Goal: Navigation & Orientation: Find specific page/section

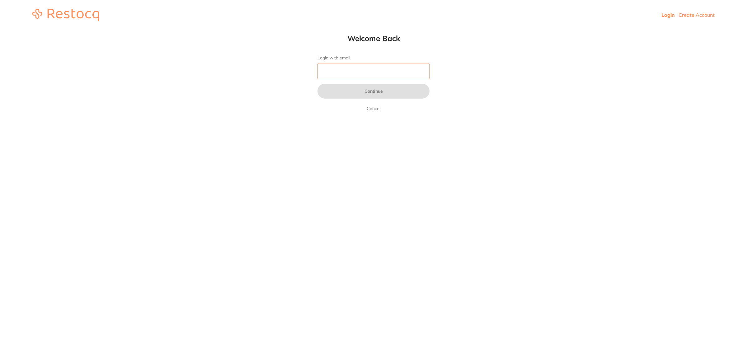
click at [346, 75] on input "Login with email" at bounding box center [374, 71] width 112 height 16
type input "[EMAIL_ADDRESS][DOMAIN_NAME]"
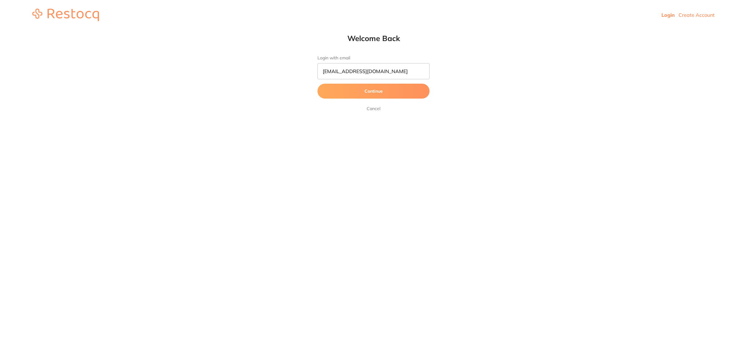
click at [347, 92] on button "Continue" at bounding box center [374, 91] width 112 height 15
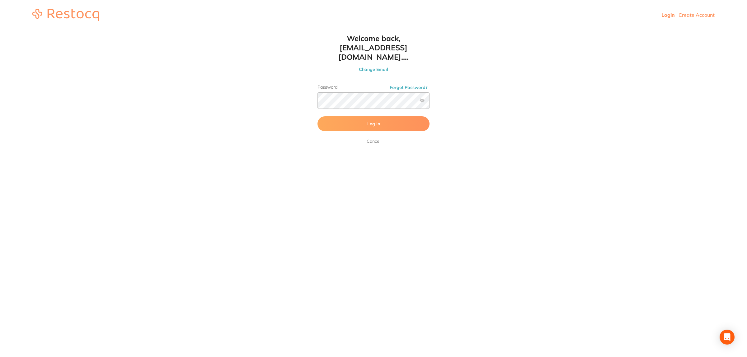
click at [331, 117] on button "Log In" at bounding box center [374, 123] width 112 height 15
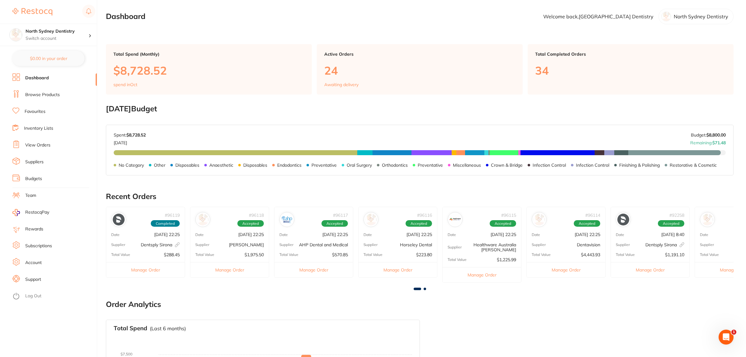
click at [36, 80] on link "Dashboard" at bounding box center [37, 78] width 24 height 6
click at [39, 97] on link "Browse Products" at bounding box center [42, 95] width 35 height 6
